Goal: Book appointment/travel/reservation

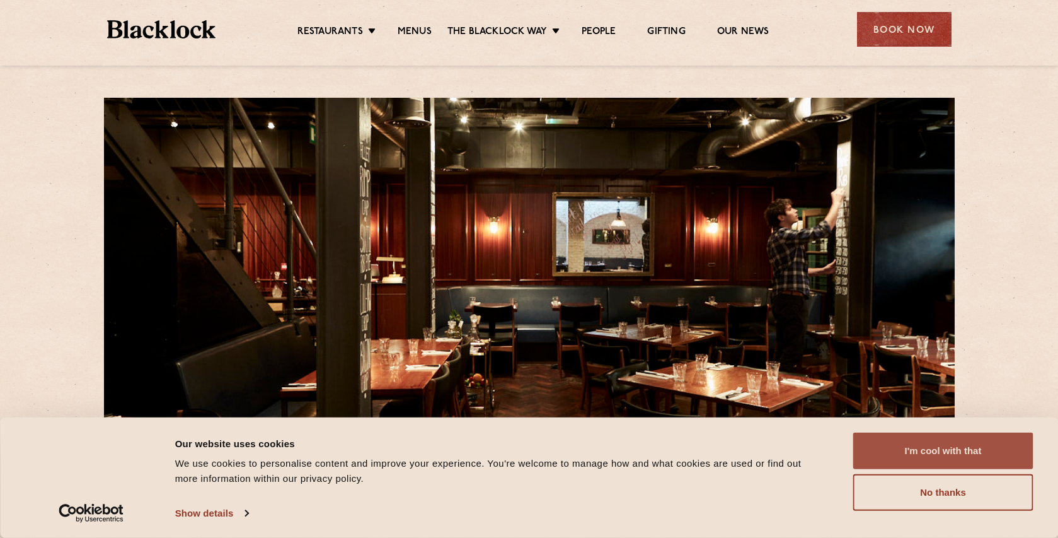
click at [959, 457] on button "I'm cool with that" at bounding box center [943, 450] width 180 height 37
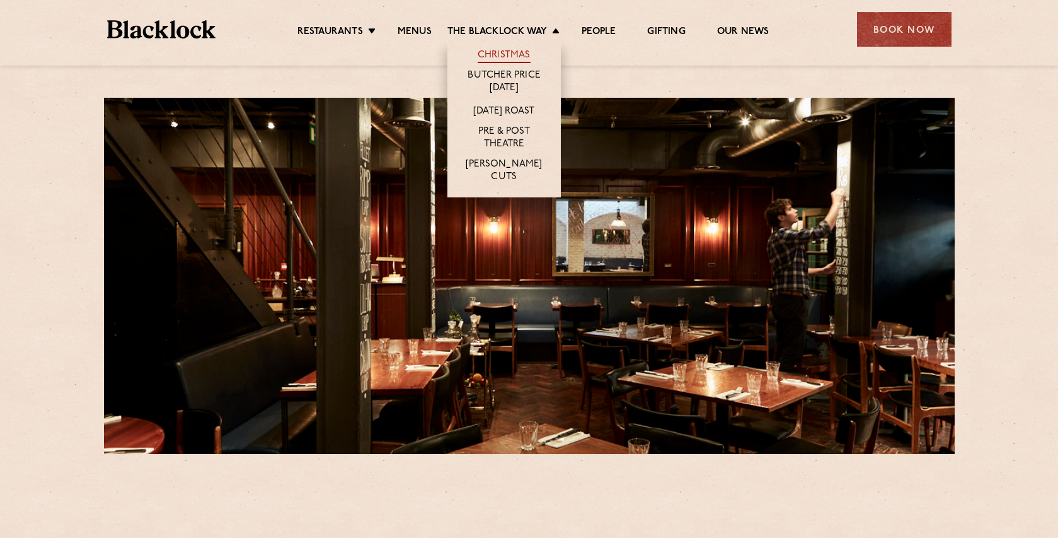
click at [504, 57] on link "Christmas" at bounding box center [504, 56] width 53 height 14
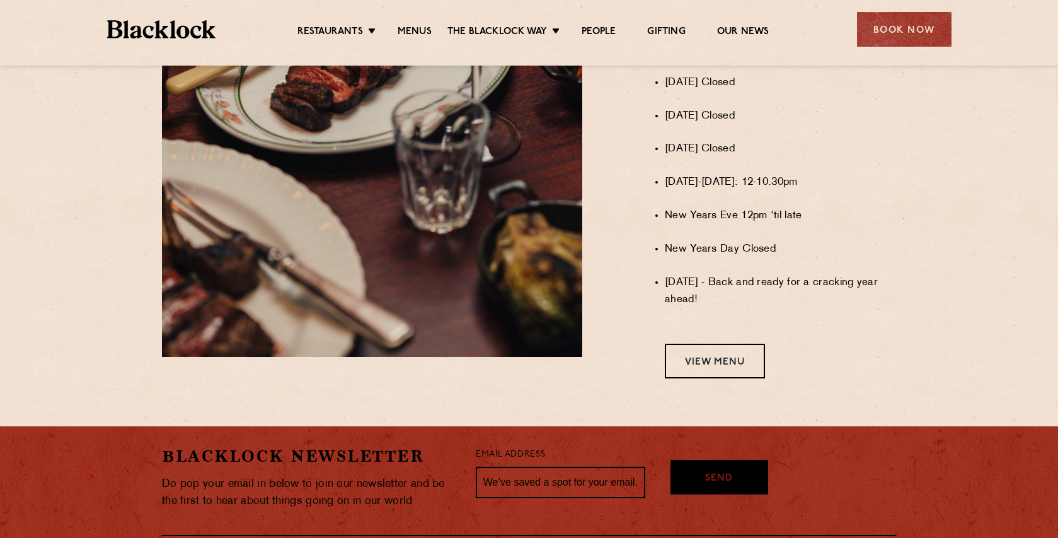
scroll to position [981, 0]
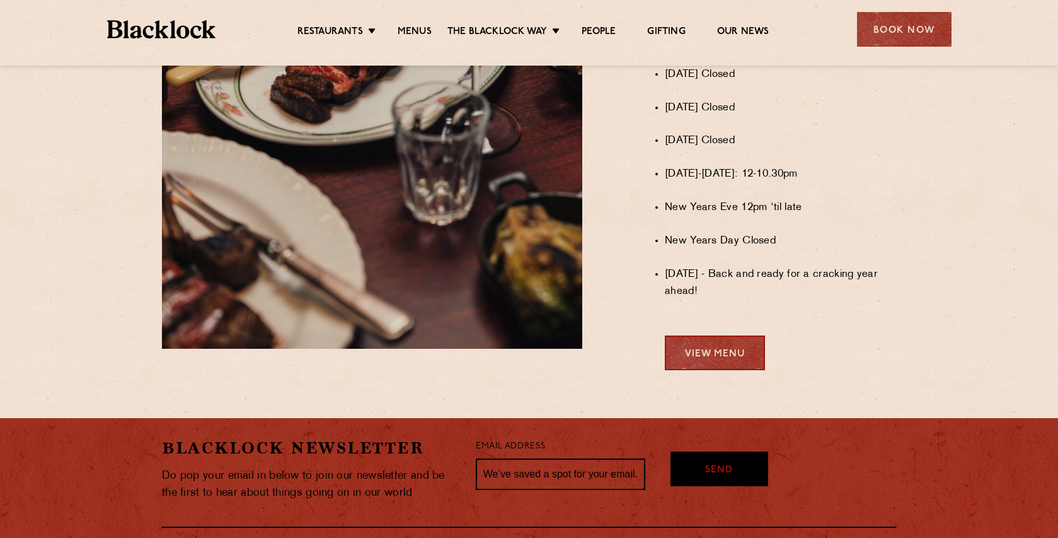
click at [728, 359] on link "View Menu" at bounding box center [715, 352] width 100 height 35
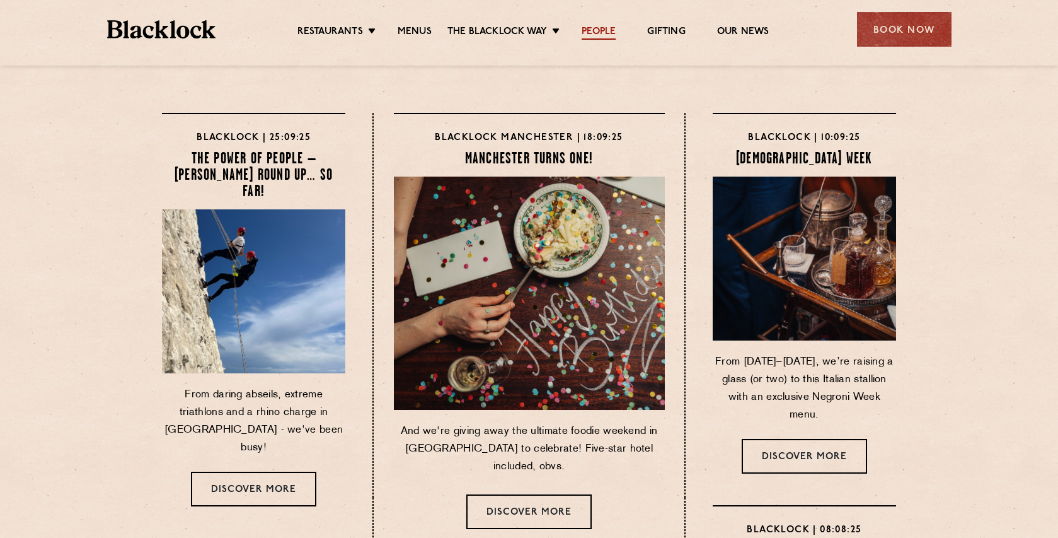
click at [608, 35] on link "People" at bounding box center [599, 33] width 34 height 14
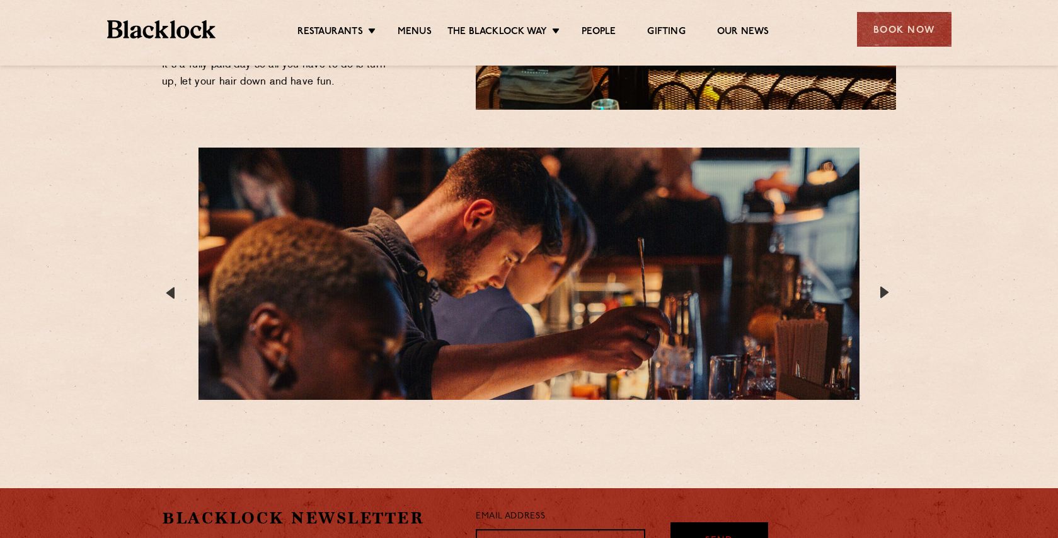
scroll to position [2373, 0]
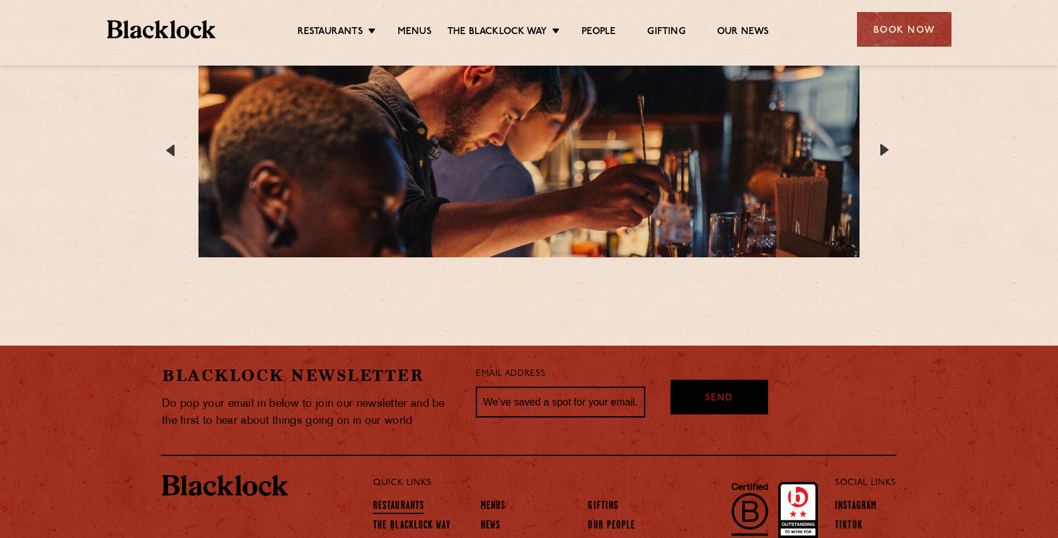
click at [403, 500] on link "Restaurants" at bounding box center [398, 507] width 51 height 14
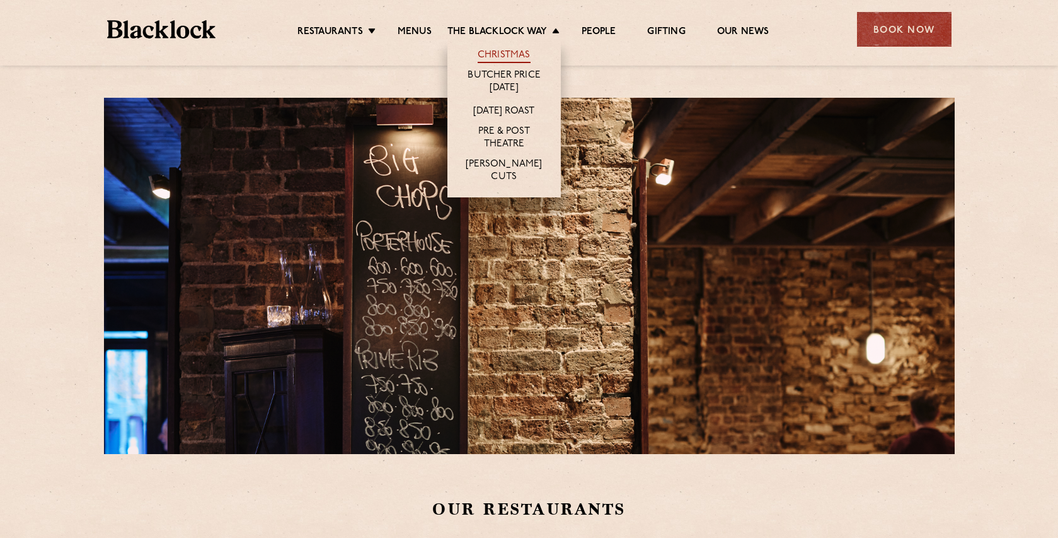
click at [493, 52] on link "Christmas" at bounding box center [504, 56] width 53 height 14
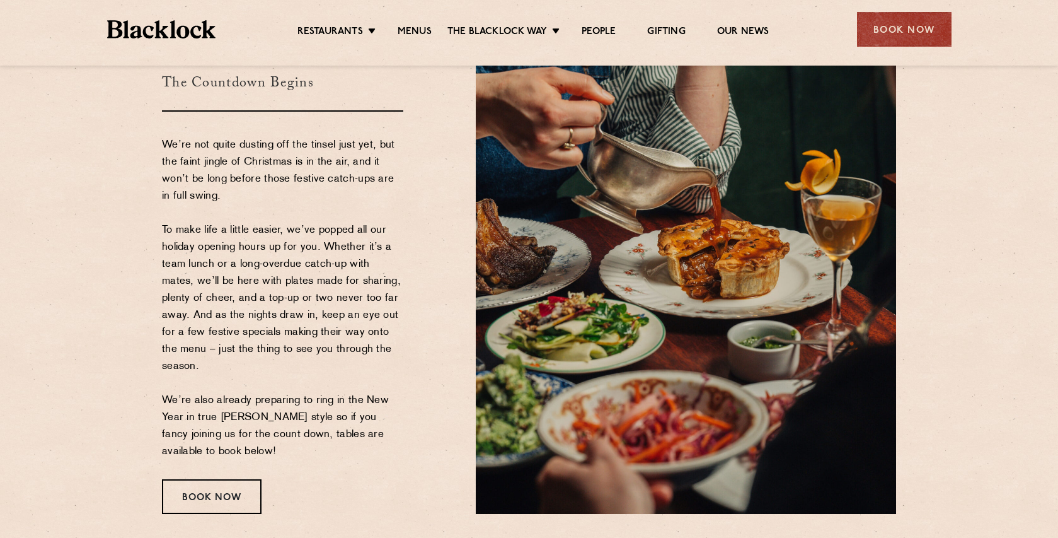
scroll to position [141, 0]
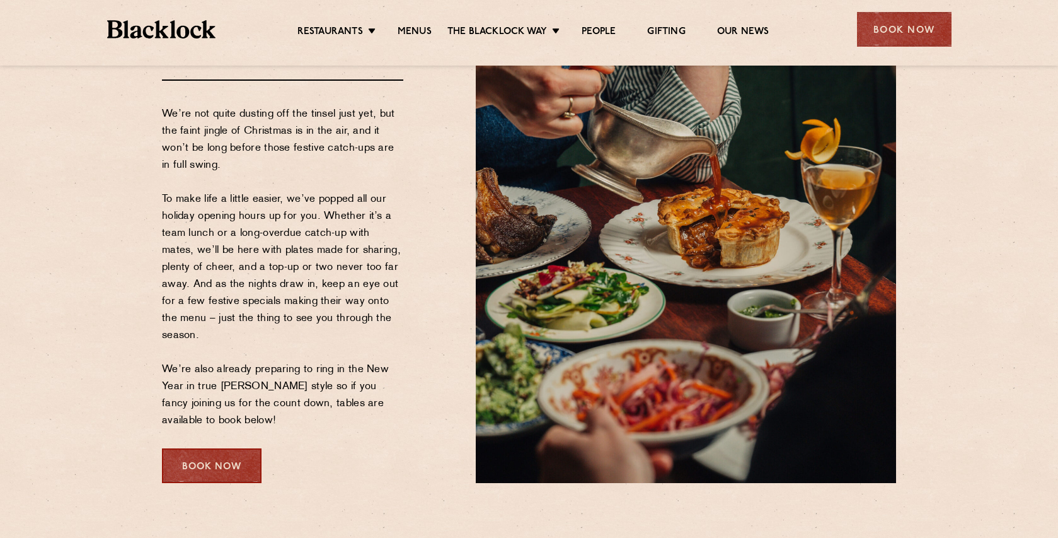
click at [212, 461] on div "Book Now" at bounding box center [212, 465] width 100 height 35
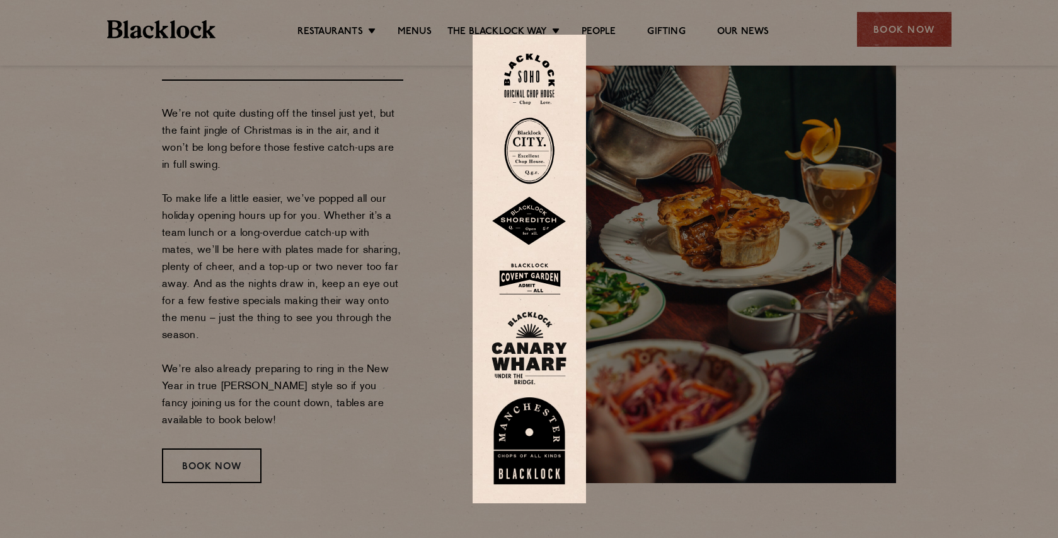
click at [521, 64] on img at bounding box center [529, 79] width 50 height 51
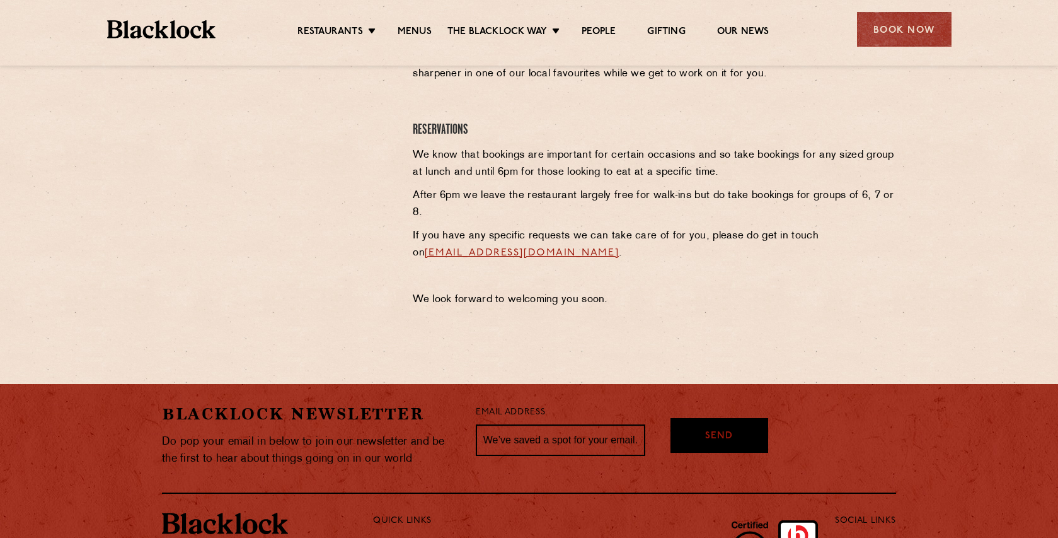
scroll to position [597, 0]
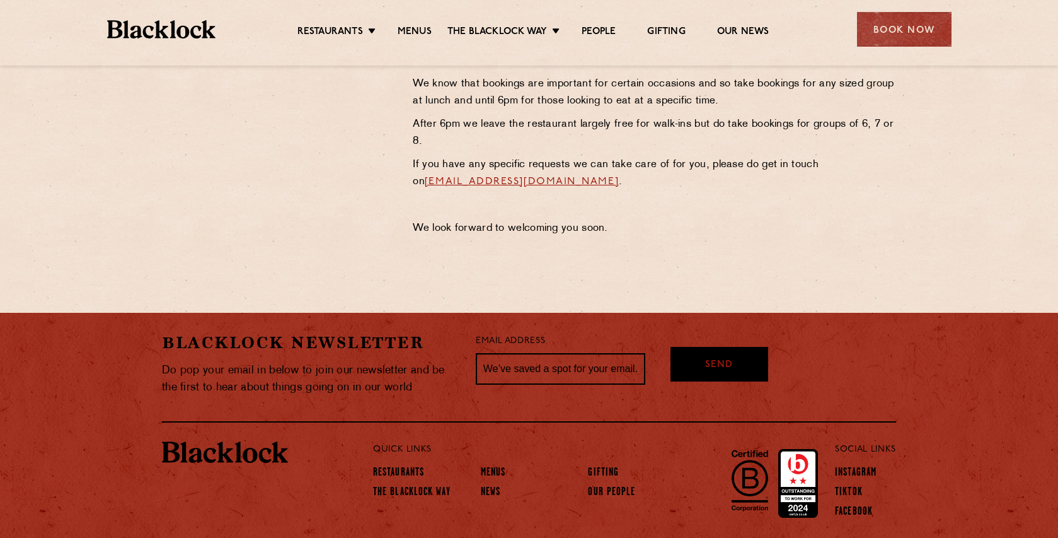
click at [560, 176] on link "[EMAIL_ADDRESS][DOMAIN_NAME]" at bounding box center [522, 181] width 194 height 10
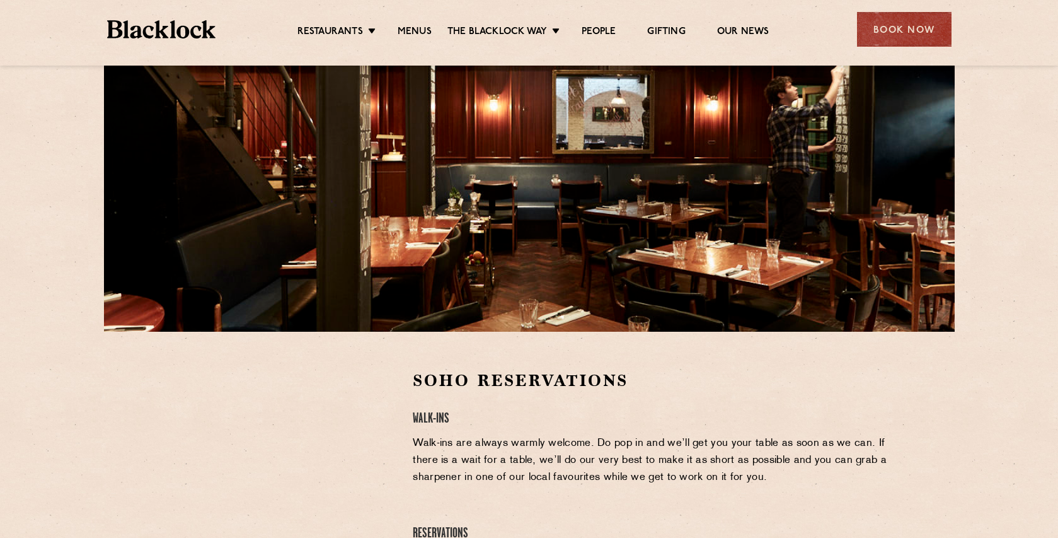
scroll to position [0, 0]
